Goal: Task Accomplishment & Management: Manage account settings

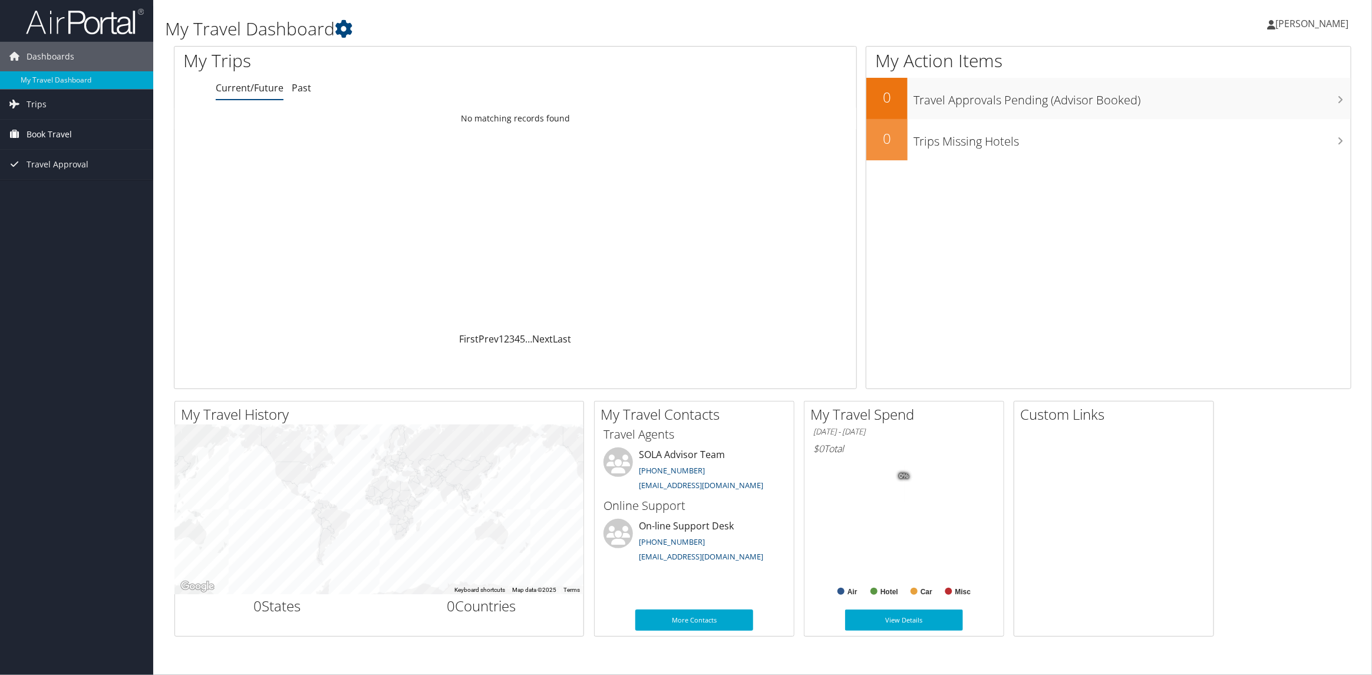
click at [50, 137] on span "Book Travel" at bounding box center [49, 134] width 45 height 29
click at [55, 176] on link "Book/Manage Online Trips" at bounding box center [76, 176] width 153 height 18
click at [58, 174] on link "Book/Manage Online Trips" at bounding box center [76, 176] width 153 height 18
click at [1313, 24] on span "[PERSON_NAME]" at bounding box center [1311, 23] width 73 height 13
click at [1253, 191] on link "Sign Out" at bounding box center [1281, 192] width 131 height 20
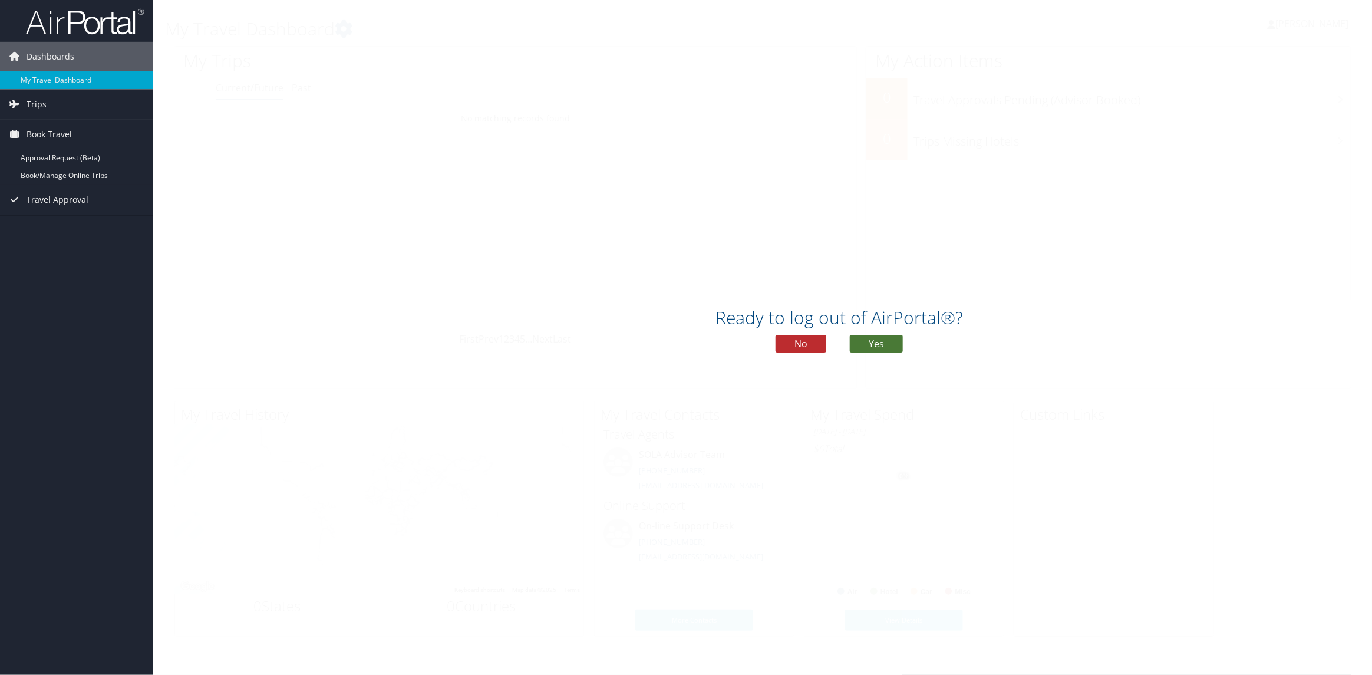
click at [868, 344] on button "Yes" at bounding box center [876, 344] width 53 height 18
